Goal: Use online tool/utility

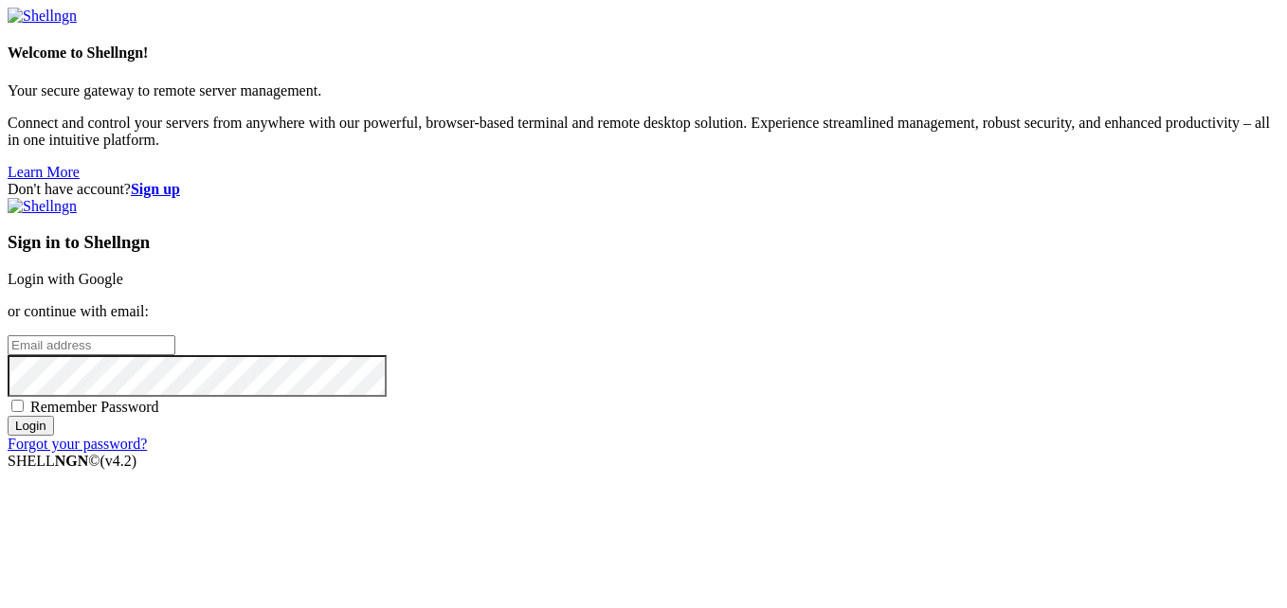
click at [123, 271] on link "Login with Google" at bounding box center [66, 279] width 116 height 16
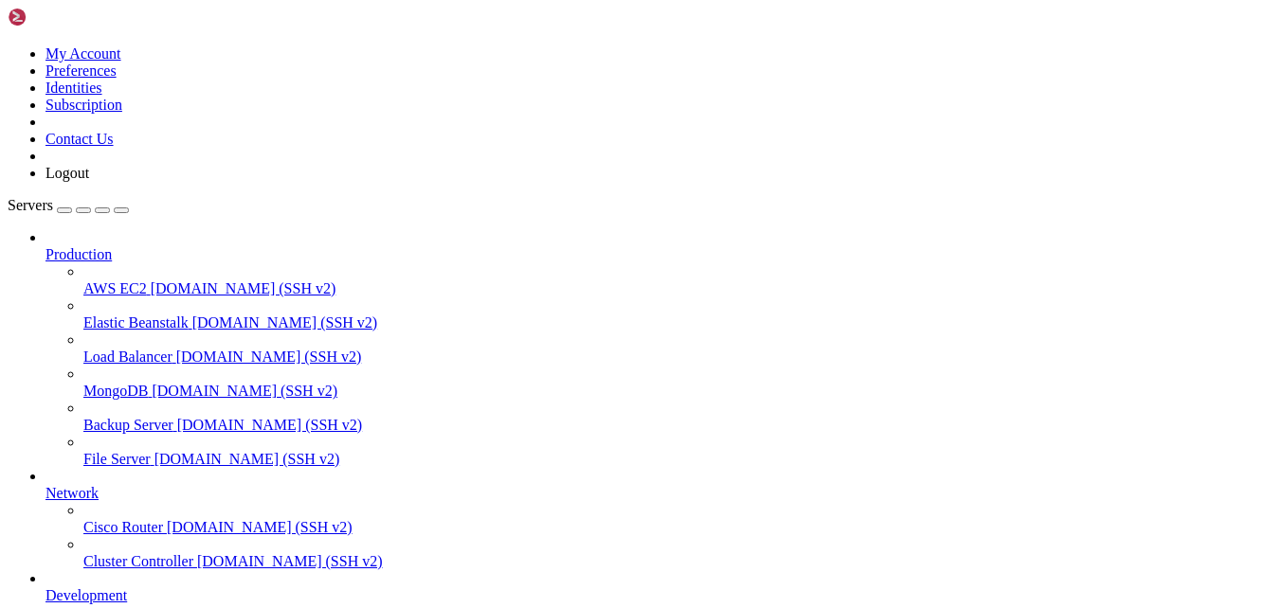
scroll to position [207, 0]
